Goal: Navigation & Orientation: Understand site structure

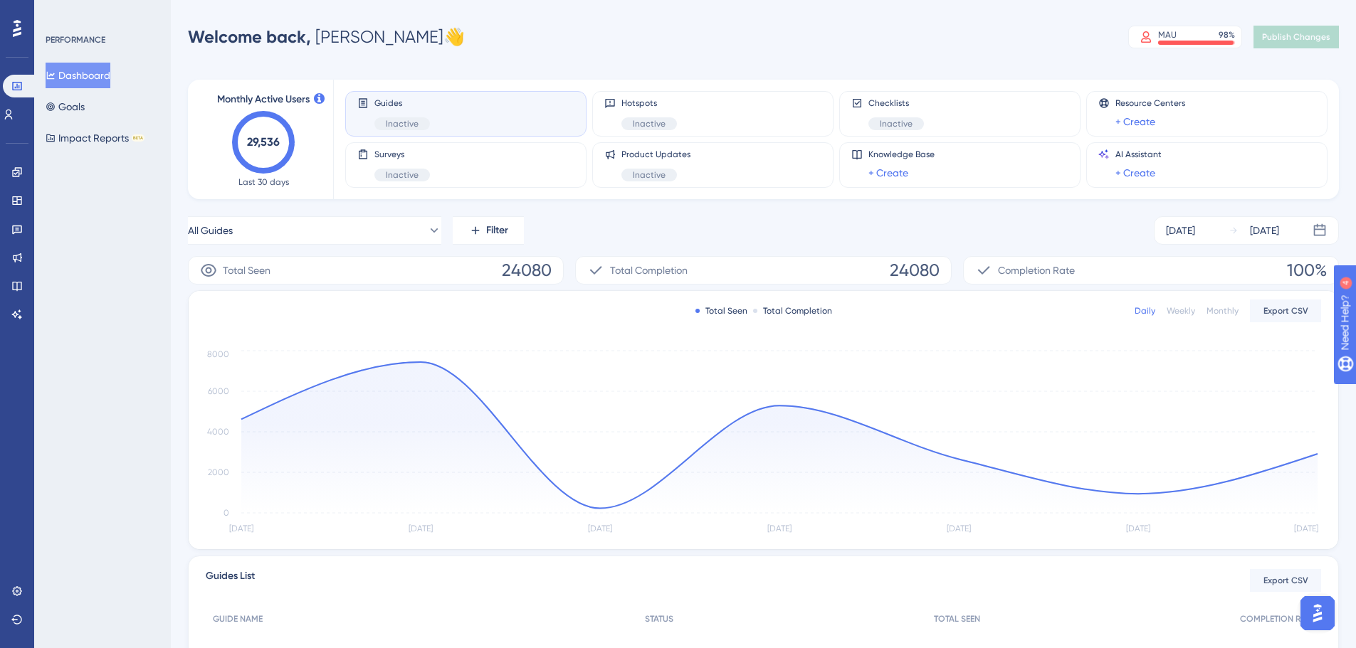
click at [538, 103] on div "Guides Inactive" at bounding box center [465, 113] width 217 height 33
click at [14, 179] on link at bounding box center [16, 172] width 11 height 23
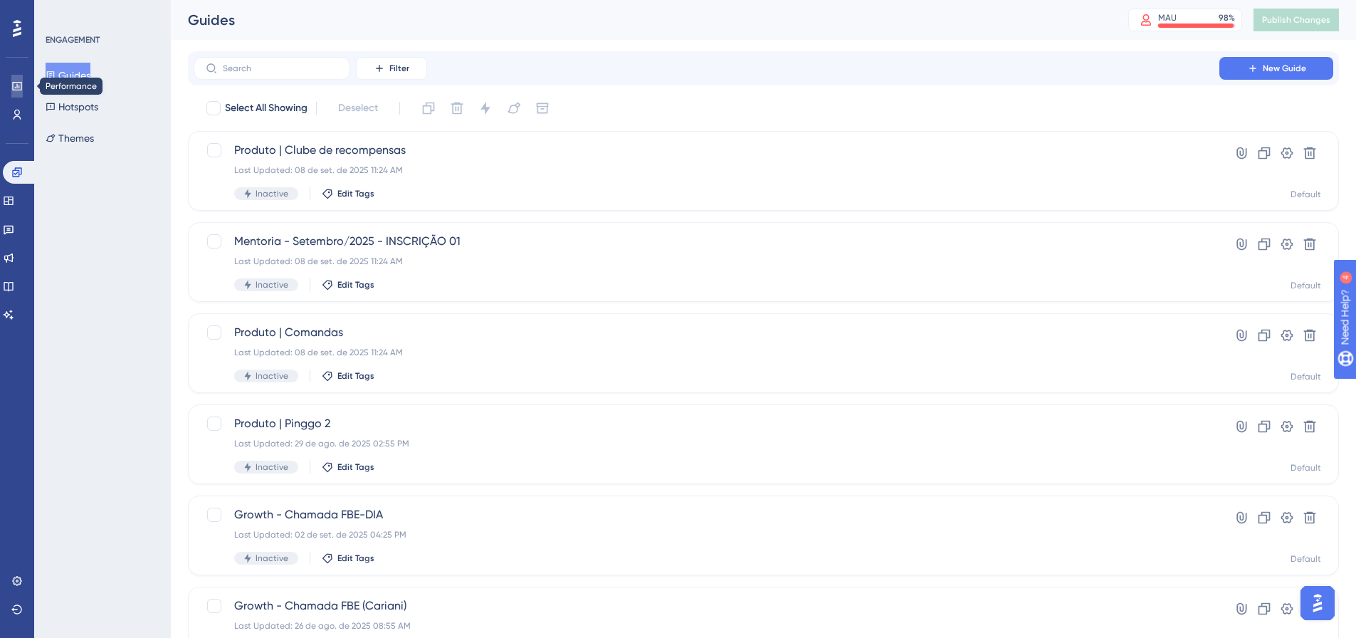
click at [23, 80] on link at bounding box center [16, 86] width 11 height 23
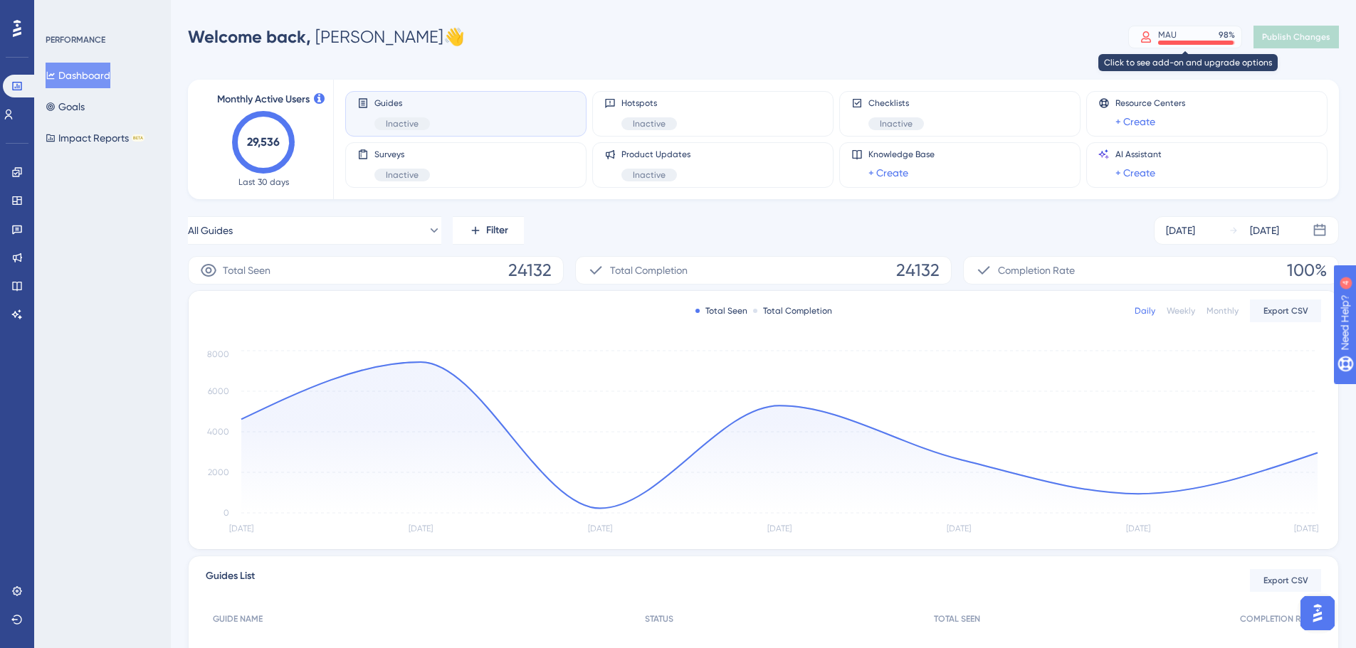
click at [1187, 42] on div at bounding box center [1195, 43] width 75 height 4
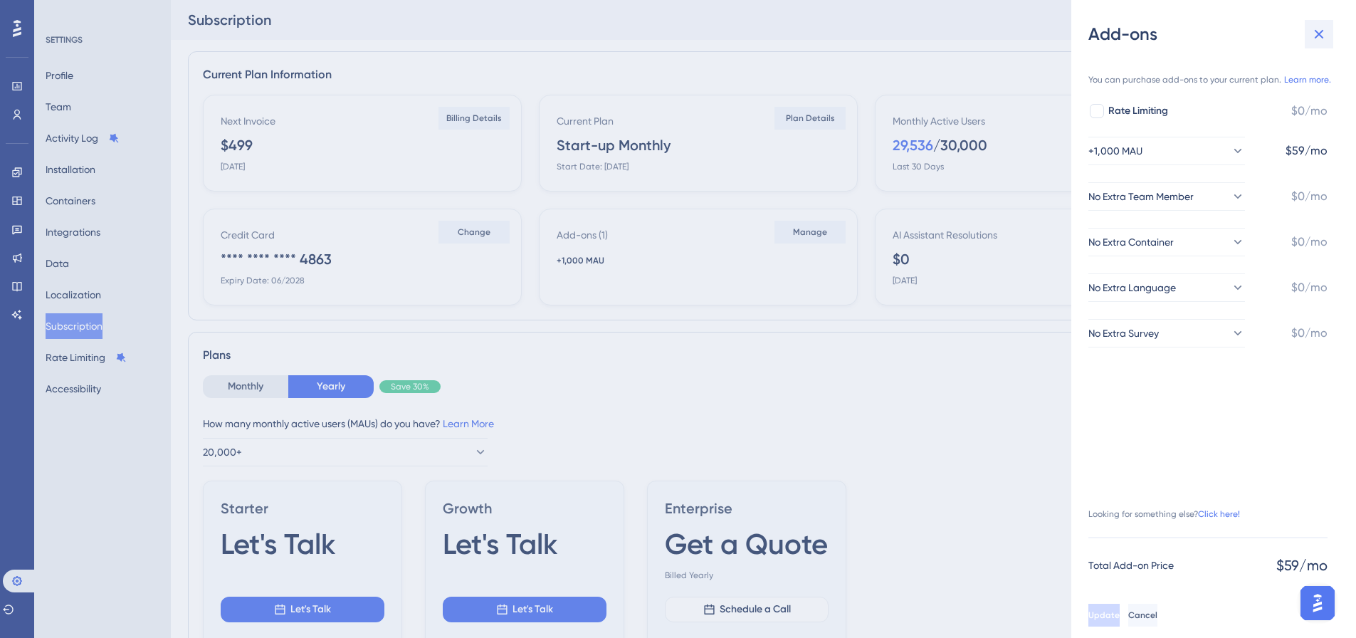
click at [1327, 33] on button at bounding box center [1318, 34] width 28 height 28
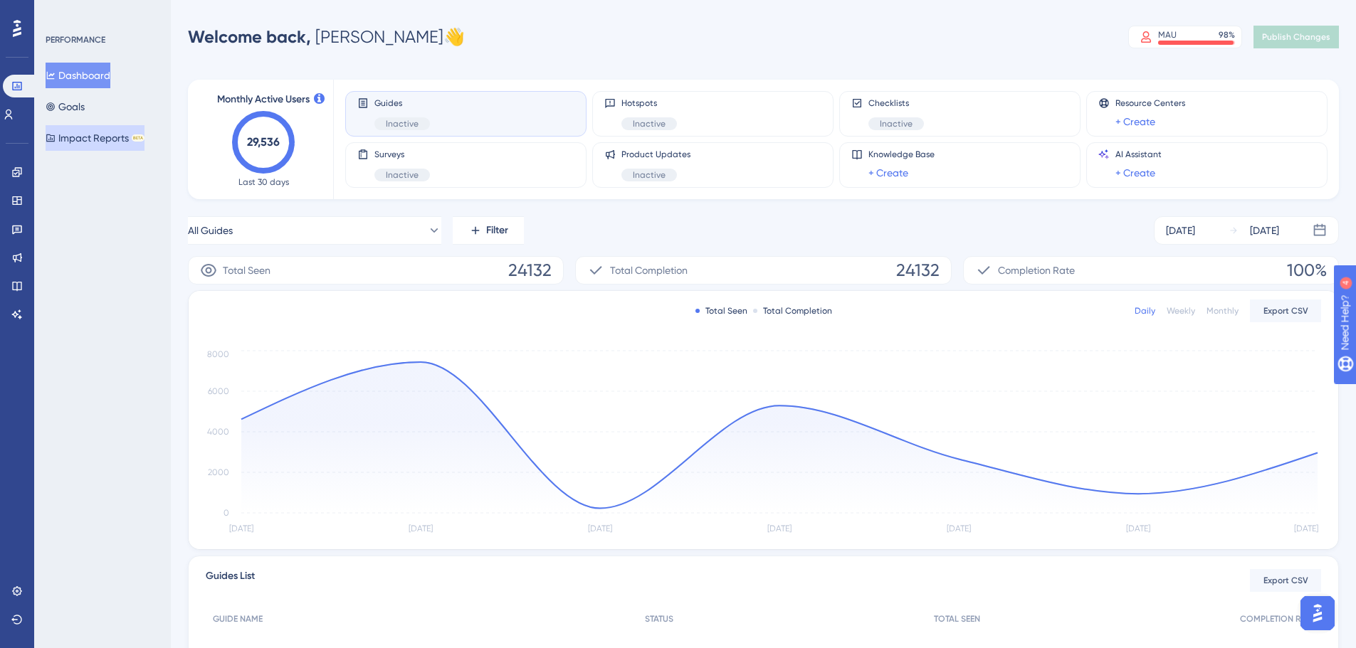
click at [127, 135] on button "Impact Reports BETA" at bounding box center [95, 138] width 99 height 26
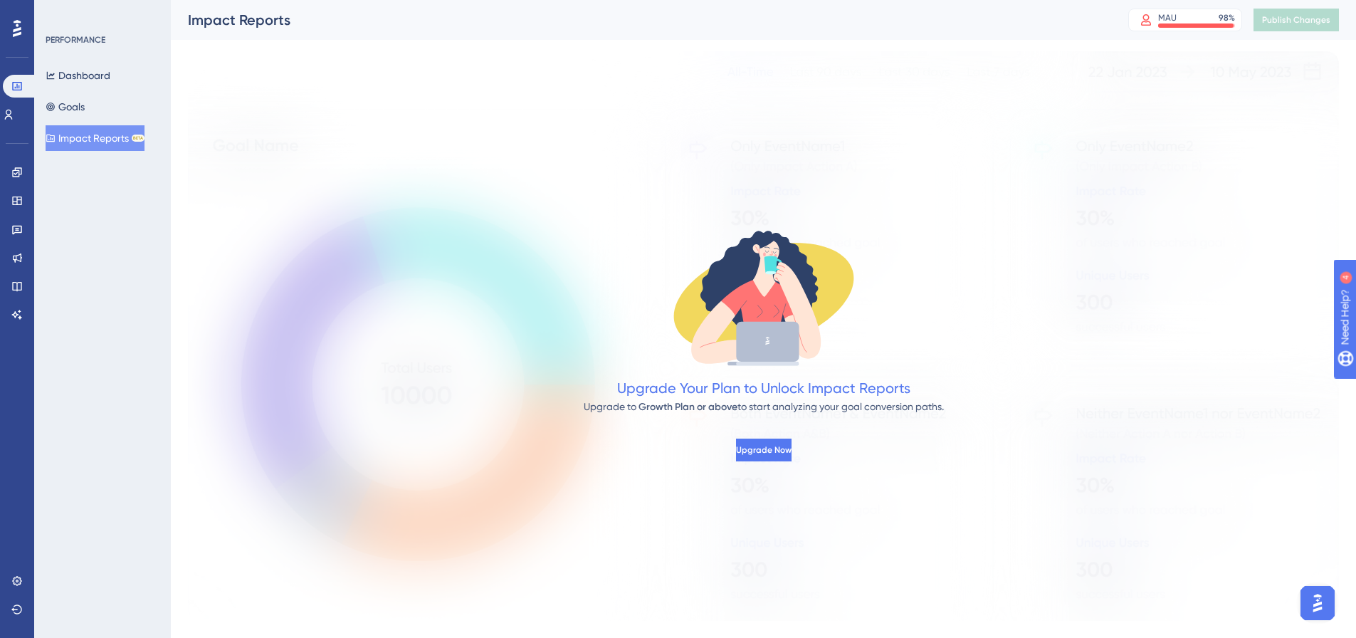
click at [98, 120] on div "Dashboard Goals Impact Reports BETA" at bounding box center [103, 107] width 115 height 88
click at [85, 105] on button "Goals" at bounding box center [65, 107] width 39 height 26
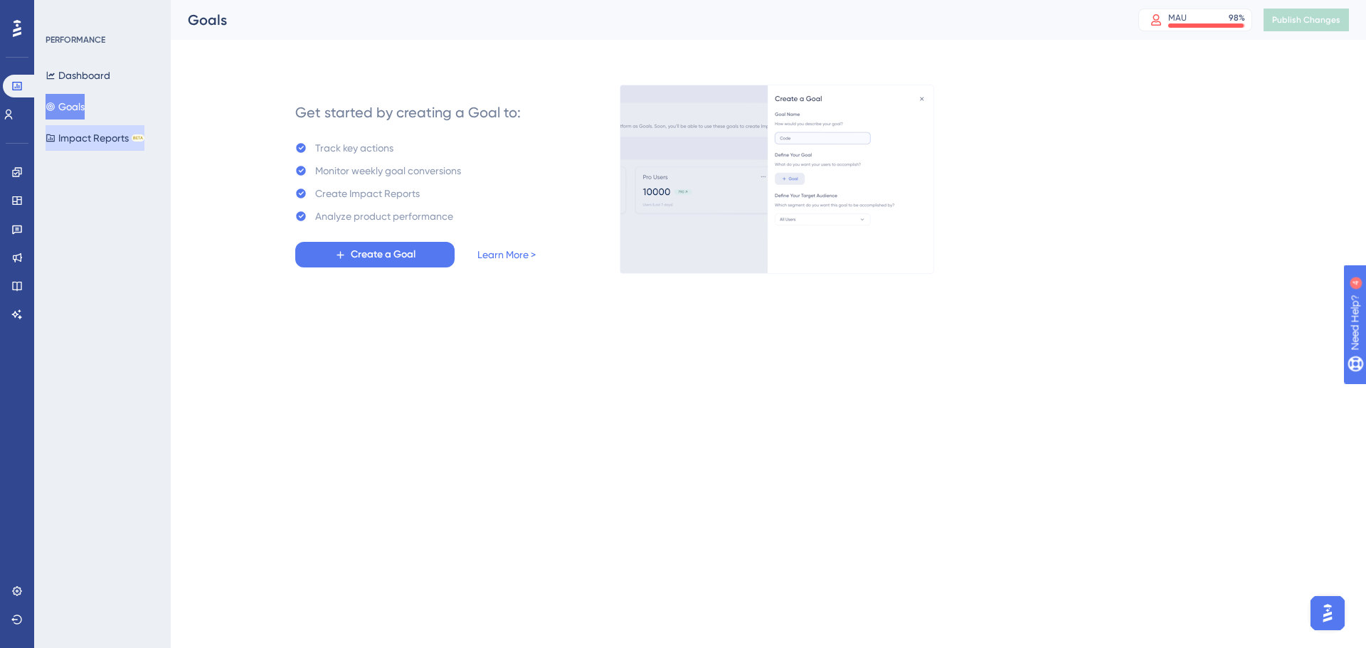
click at [96, 131] on button "Impact Reports BETA" at bounding box center [95, 138] width 99 height 26
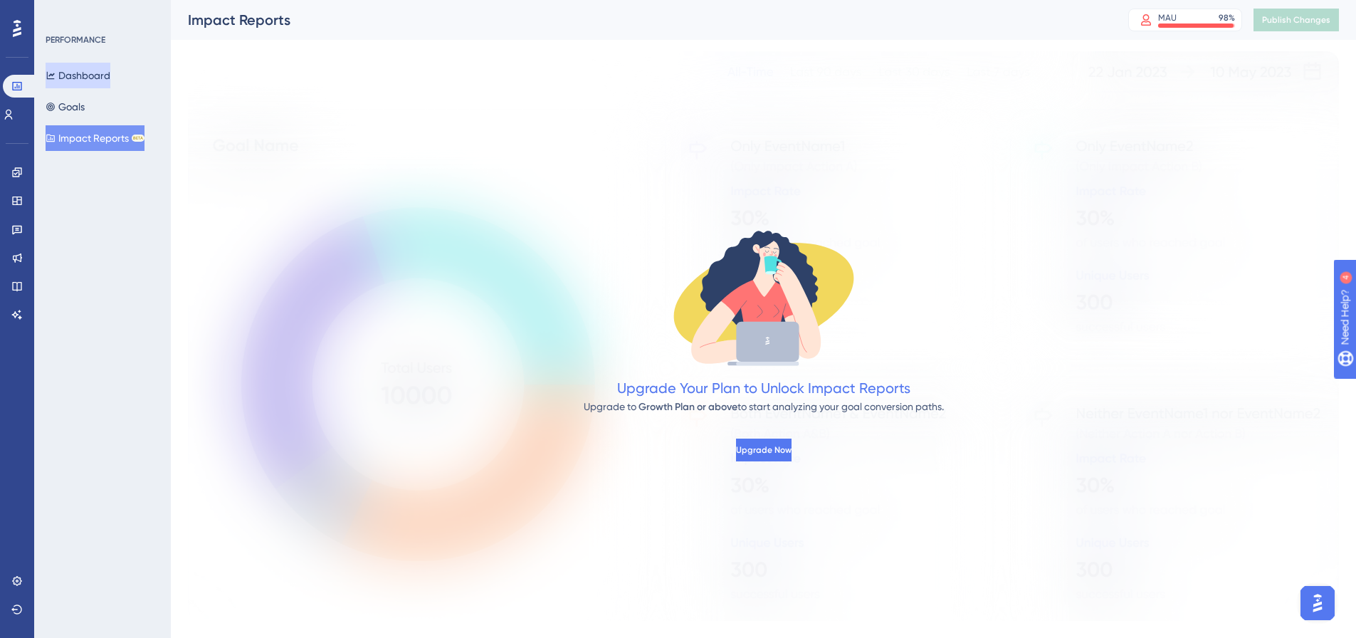
click at [92, 73] on button "Dashboard" at bounding box center [78, 76] width 65 height 26
